Goal: Transaction & Acquisition: Subscribe to service/newsletter

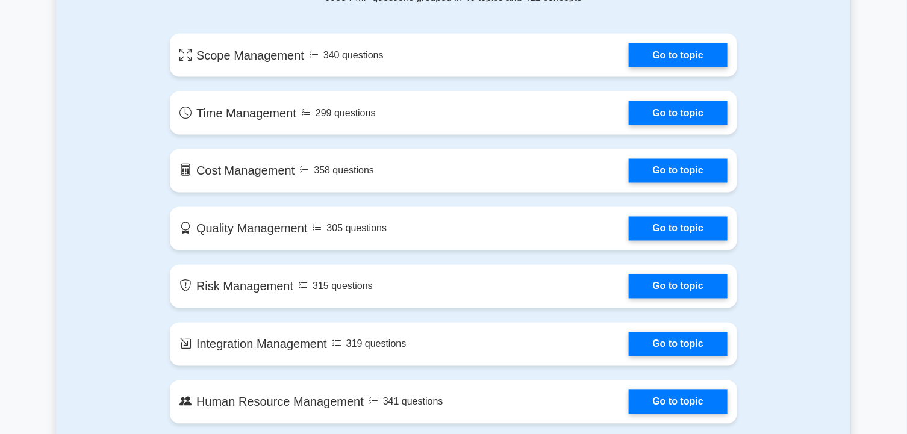
scroll to position [698, 0]
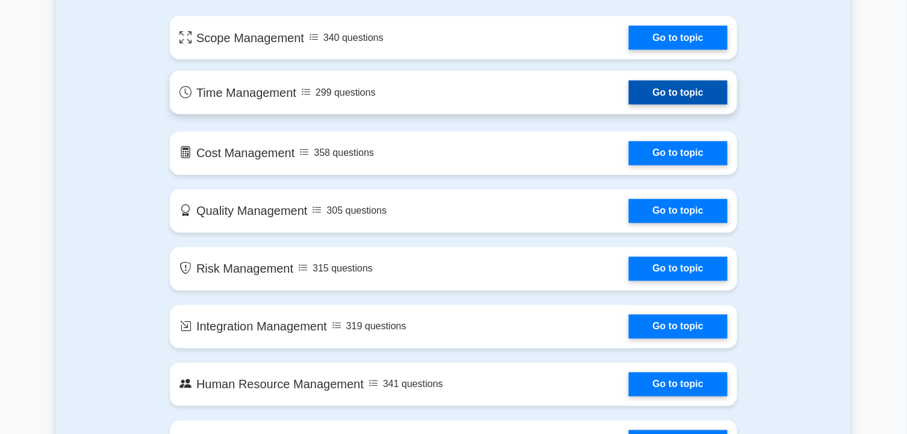
click at [681, 89] on link "Go to topic" at bounding box center [678, 93] width 99 height 24
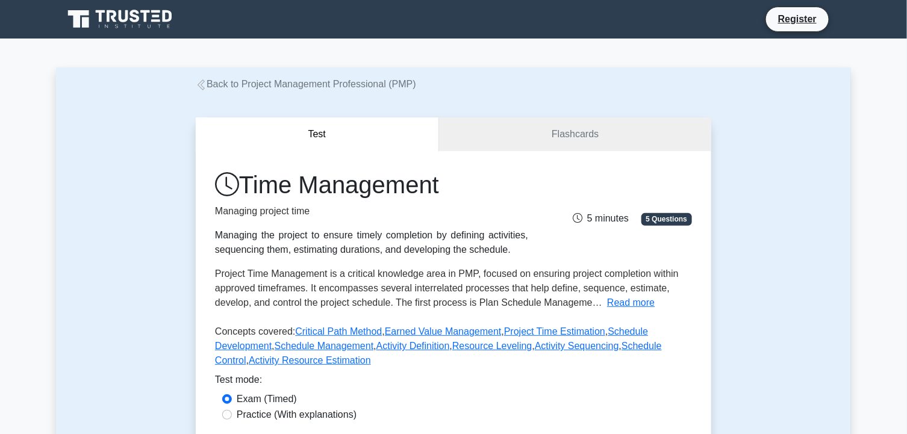
click at [307, 130] on button "Test" at bounding box center [317, 134] width 243 height 34
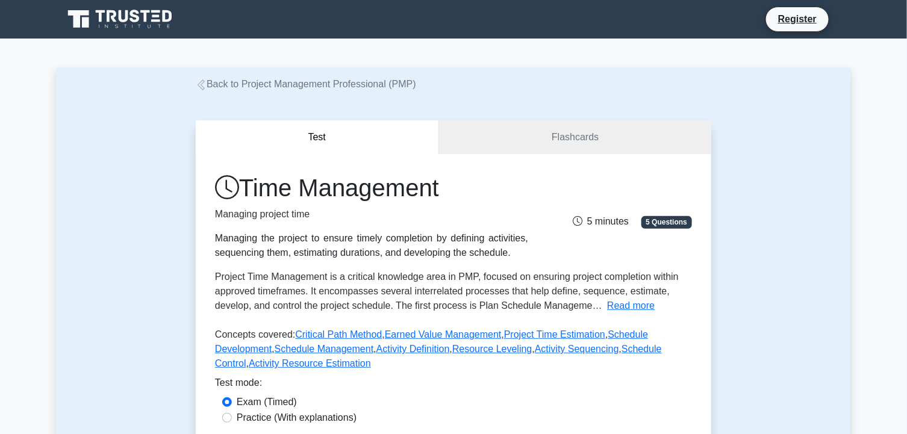
scroll to position [686, 0]
